Goal: Task Accomplishment & Management: Manage account settings

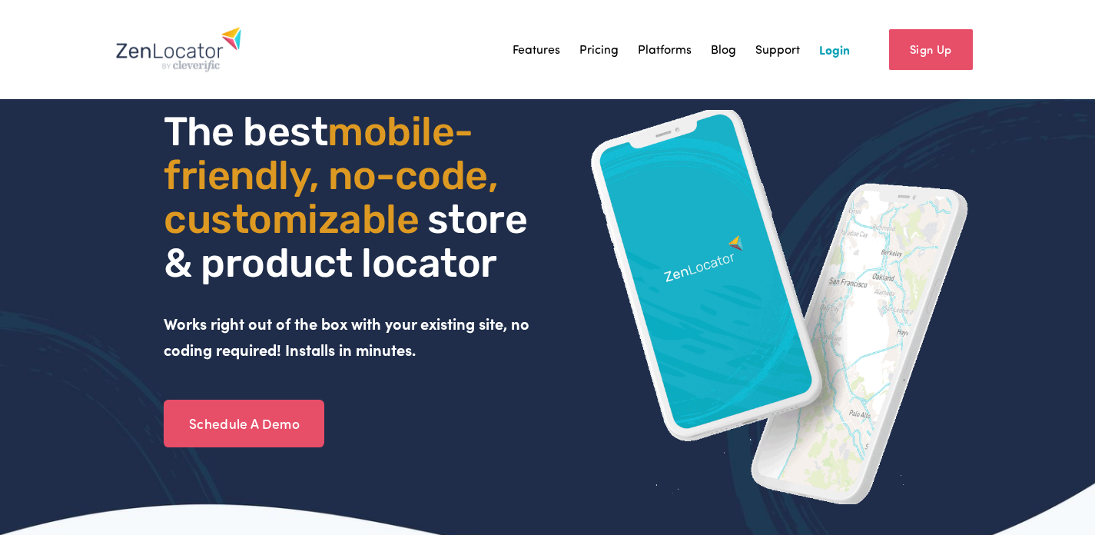
click at [841, 52] on link "Login" at bounding box center [834, 49] width 31 height 23
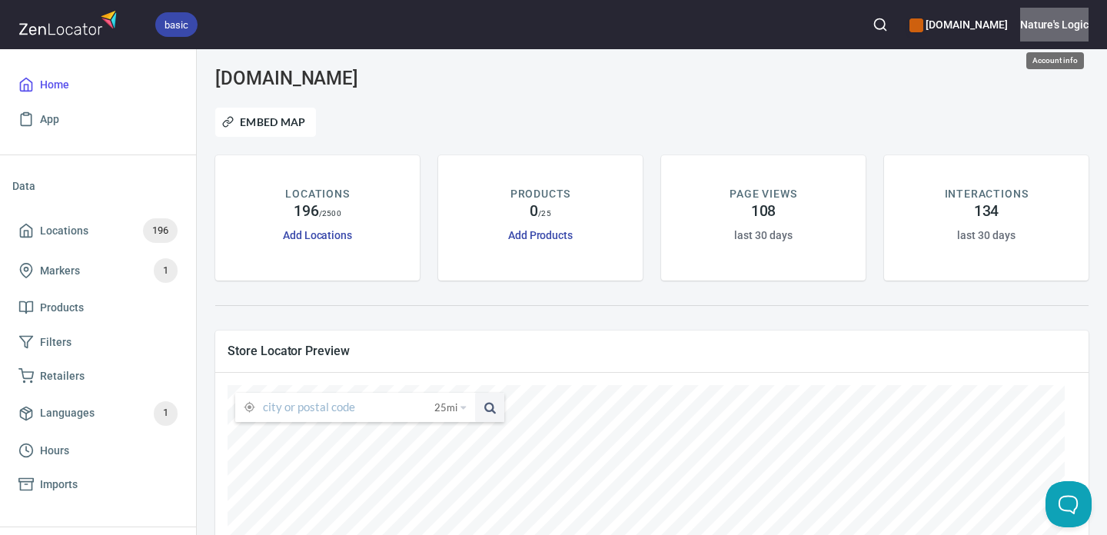
click at [1044, 20] on h6 "Nature's Logic" at bounding box center [1054, 24] width 68 height 17
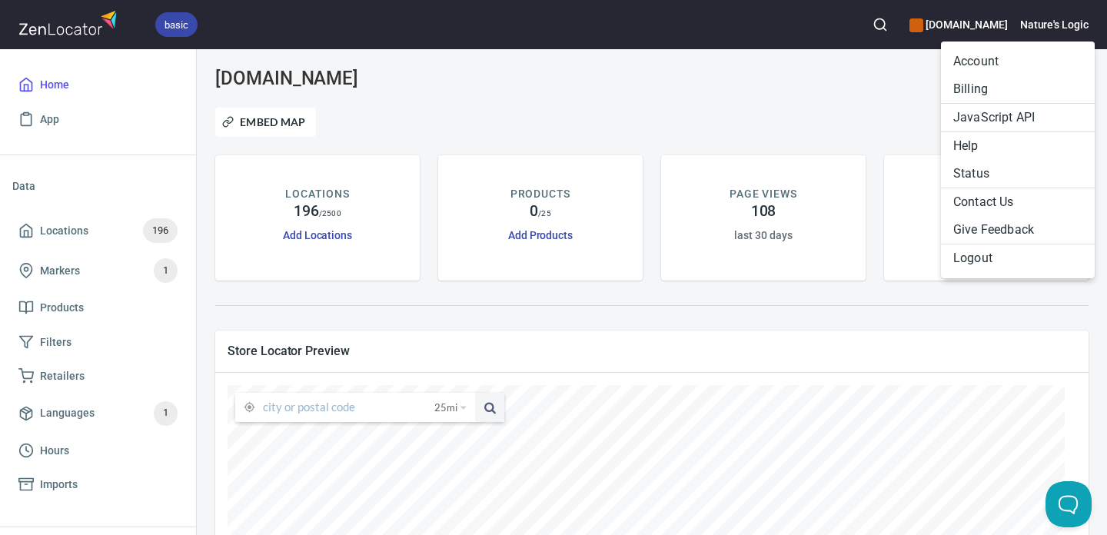
click at [992, 87] on li "Billing" at bounding box center [1018, 89] width 154 height 28
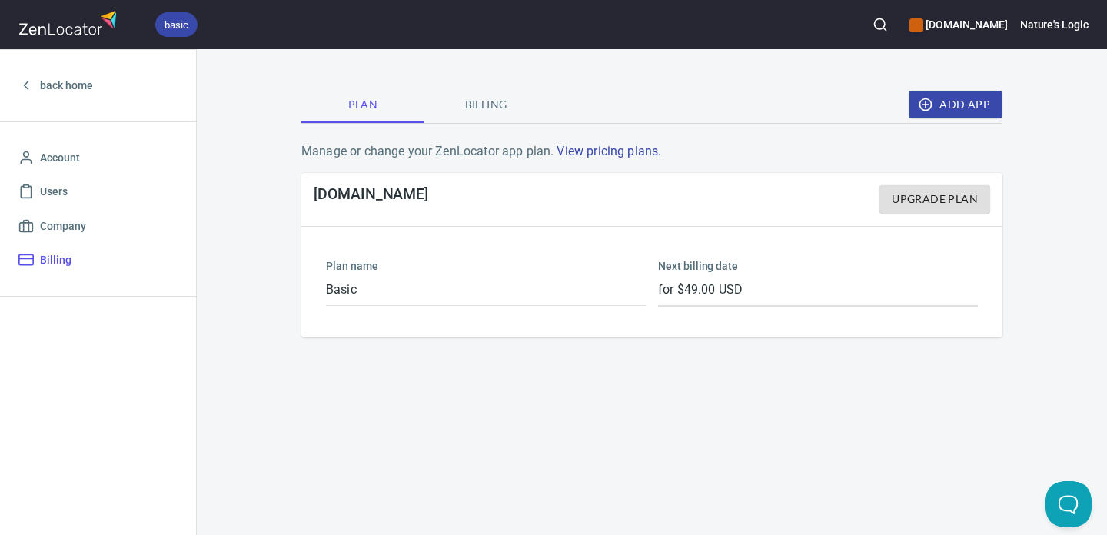
click at [494, 106] on span "Billing" at bounding box center [485, 104] width 105 height 19
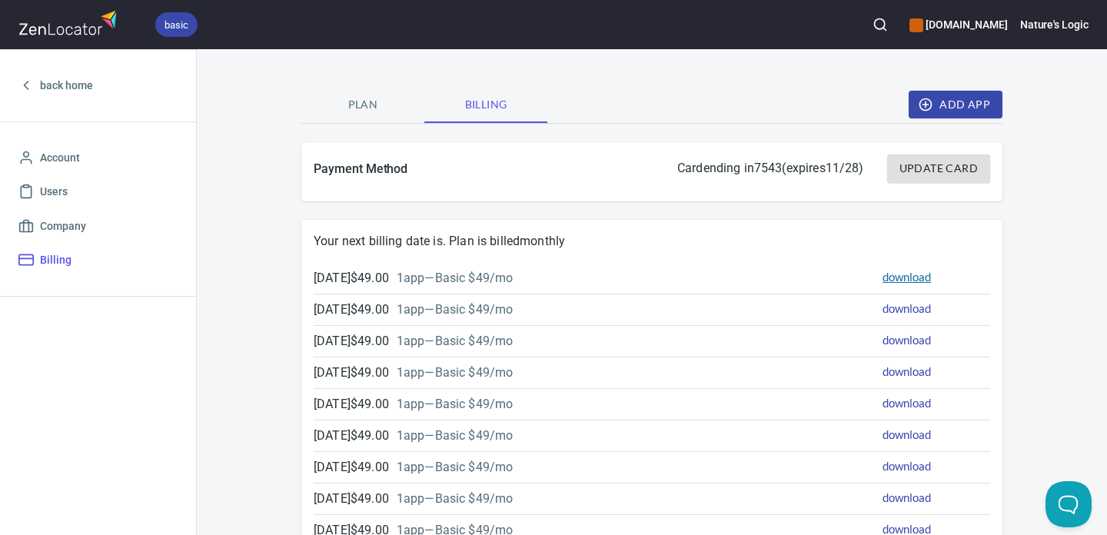
click at [888, 278] on link "download" at bounding box center [906, 277] width 48 height 14
